Goal: Transaction & Acquisition: Purchase product/service

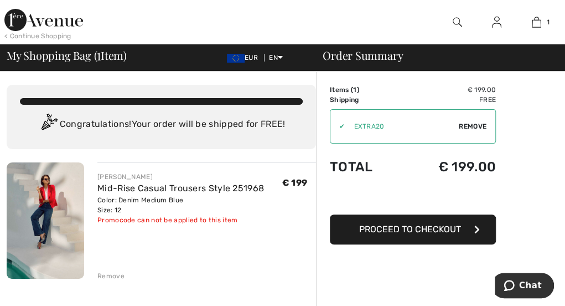
click at [401, 228] on span "Proceed to Checkout" at bounding box center [410, 229] width 102 height 11
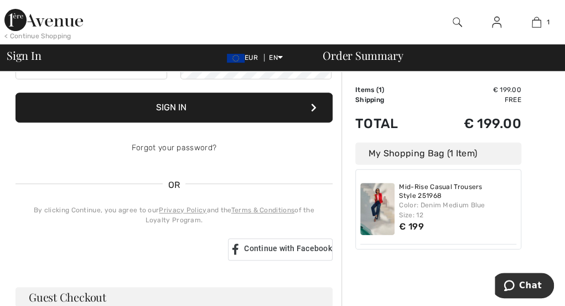
scroll to position [55, 0]
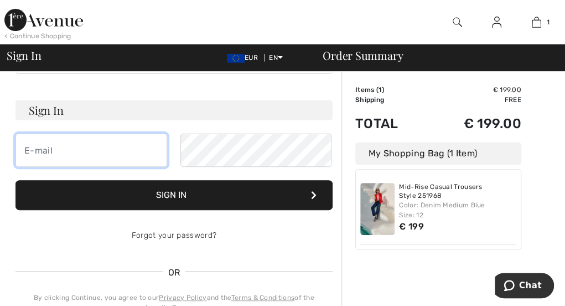
click at [99, 147] on input "email" at bounding box center [92, 149] width 152 height 33
type input "[PERSON_NAME][EMAIL_ADDRESS][DOMAIN_NAME]"
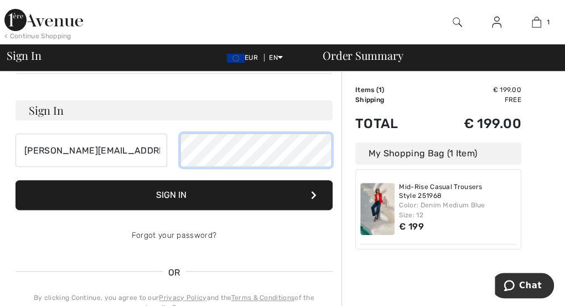
click at [16, 180] on button "Sign In" at bounding box center [174, 195] width 317 height 30
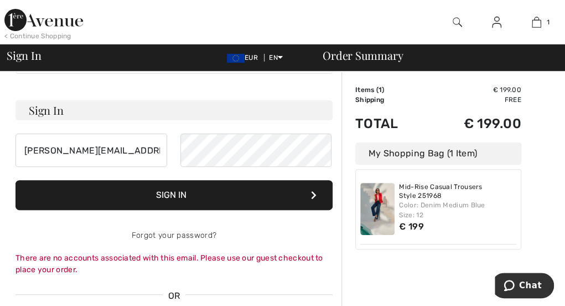
click at [200, 193] on button "Sign In" at bounding box center [174, 195] width 317 height 30
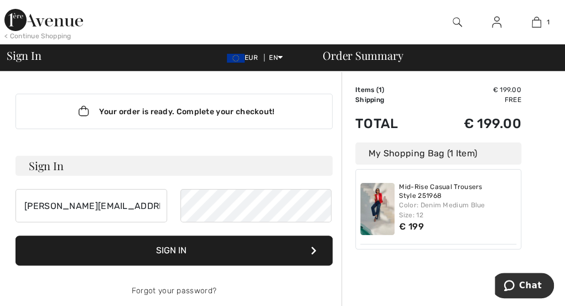
scroll to position [222, 0]
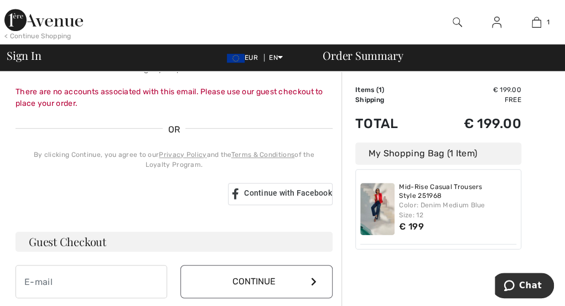
click at [95, 235] on h3 "Guest Checkout" at bounding box center [174, 241] width 317 height 20
click at [75, 249] on h3 "Guest Checkout" at bounding box center [174, 241] width 317 height 20
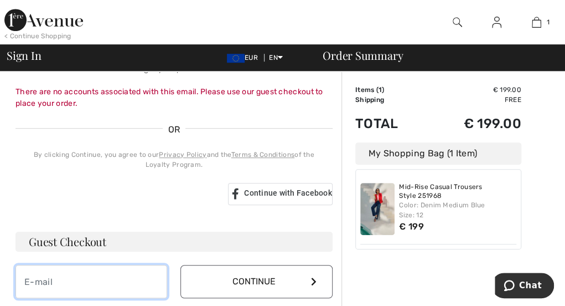
click at [75, 287] on input "email" at bounding box center [92, 281] width 152 height 33
type input "[PERSON_NAME][EMAIL_ADDRESS][DOMAIN_NAME]"
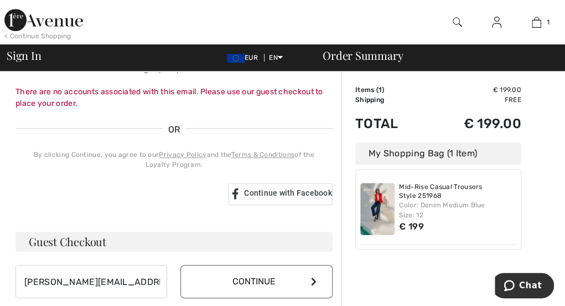
click at [208, 281] on button "Continue" at bounding box center [257, 281] width 152 height 33
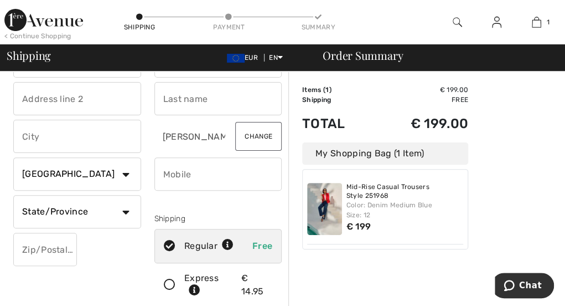
scroll to position [55, 0]
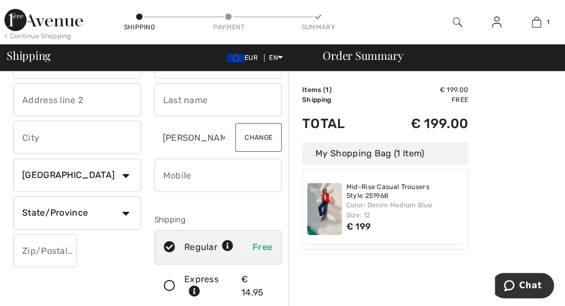
click at [195, 181] on input "phone" at bounding box center [219, 174] width 128 height 33
type input "0878364412"
type input "1 Innisfallen"
type input "Rookery Road"
type input "Killarney"
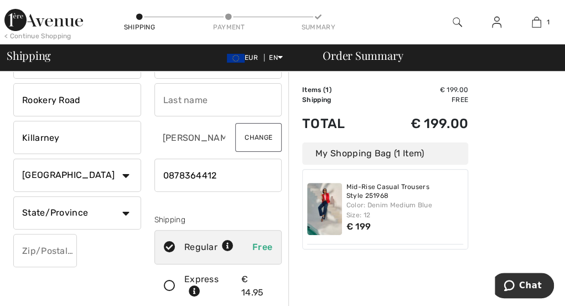
select select "IE"
select select "KE"
type input "V93K7PR"
type input "Linda"
type input "O Mahony"
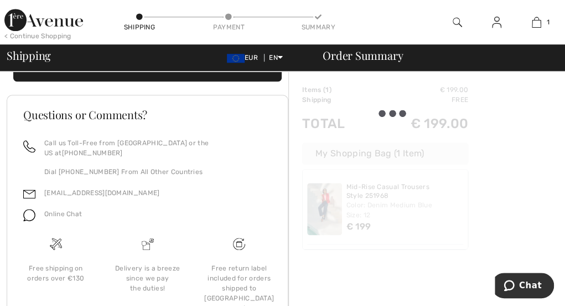
scroll to position [277, 0]
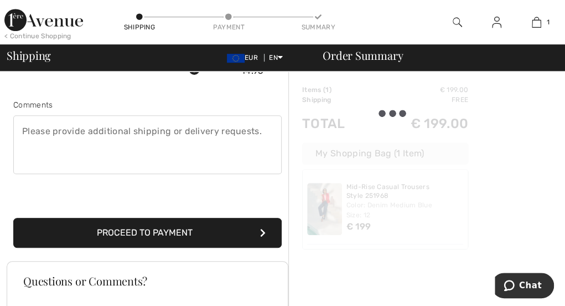
click at [121, 223] on button "Proceed to Payment" at bounding box center [147, 233] width 269 height 30
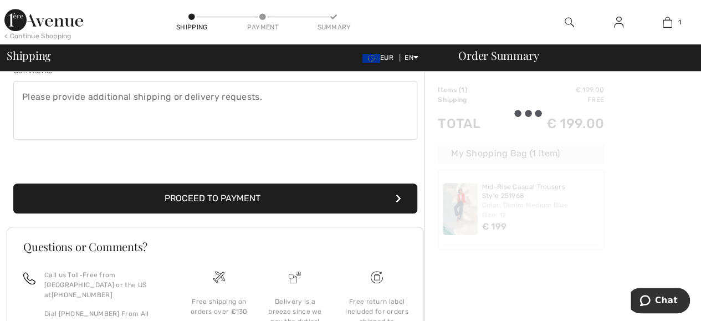
scroll to position [384, 0]
